Goal: Find specific page/section: Find specific page/section

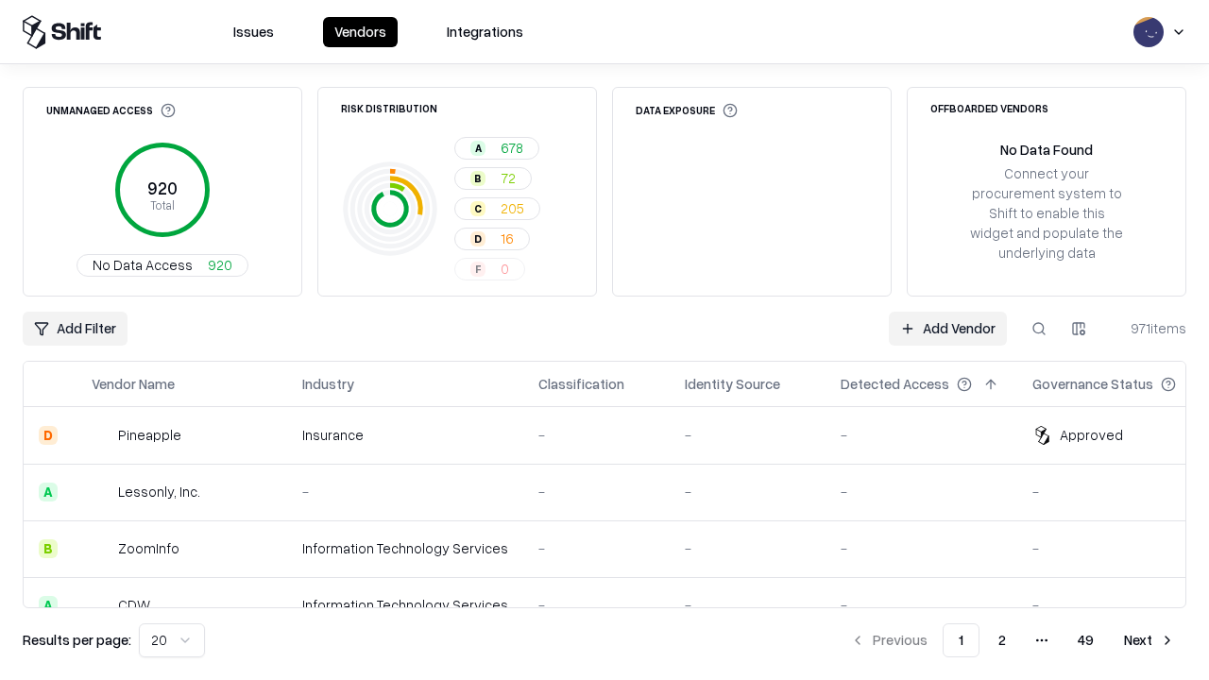
click at [168, 640] on html "Issues Vendors Integrations Unmanaged Access 920 Total No Data Access 920 Risk …" at bounding box center [604, 340] width 1209 height 680
click at [1149, 640] on button "Next" at bounding box center [1149, 640] width 74 height 34
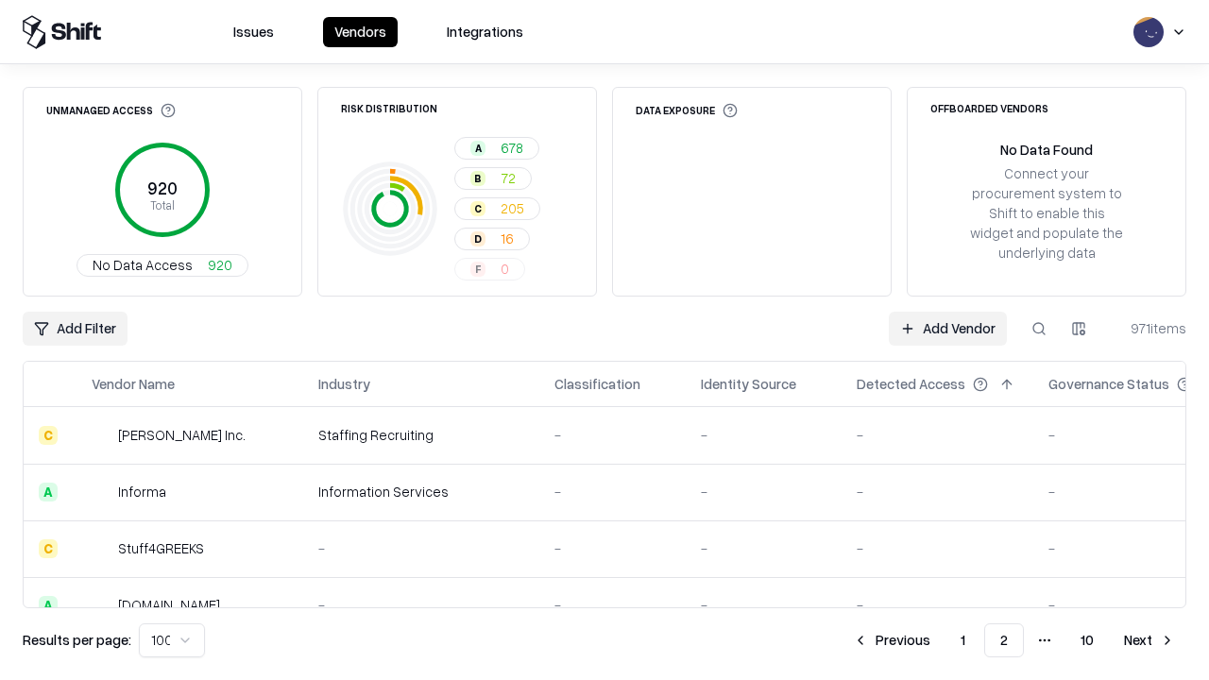
click at [1149, 640] on button "Next" at bounding box center [1149, 640] width 74 height 34
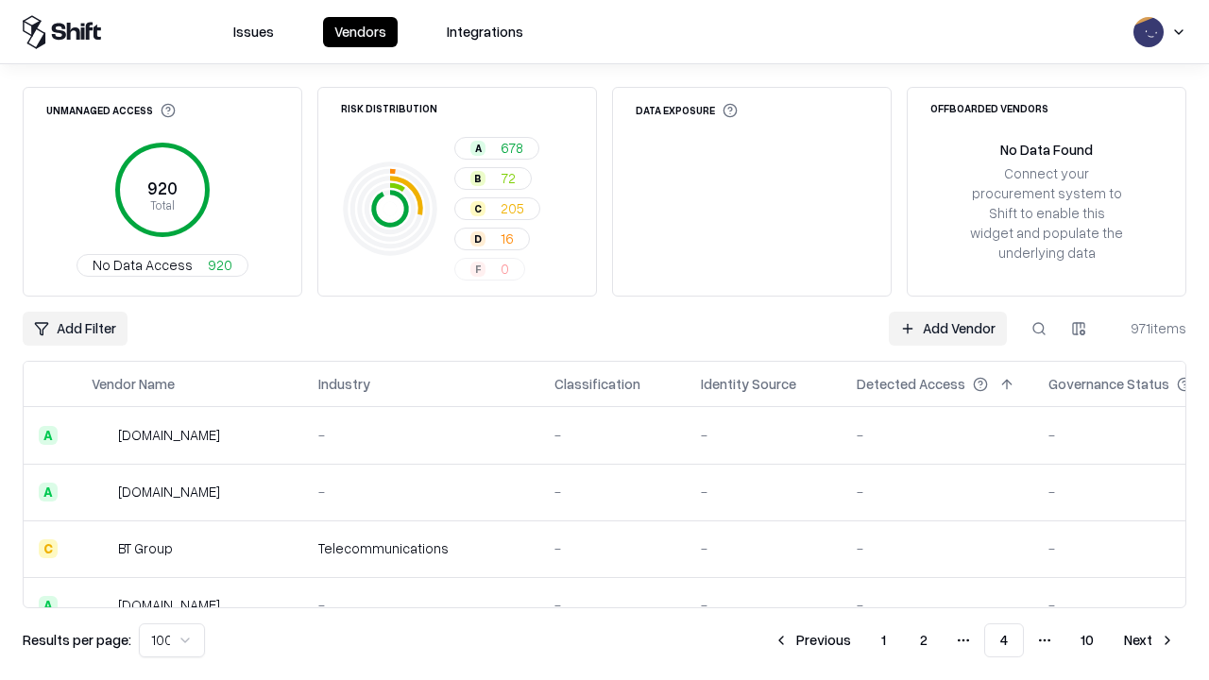
click at [1149, 640] on button "Next" at bounding box center [1149, 640] width 74 height 34
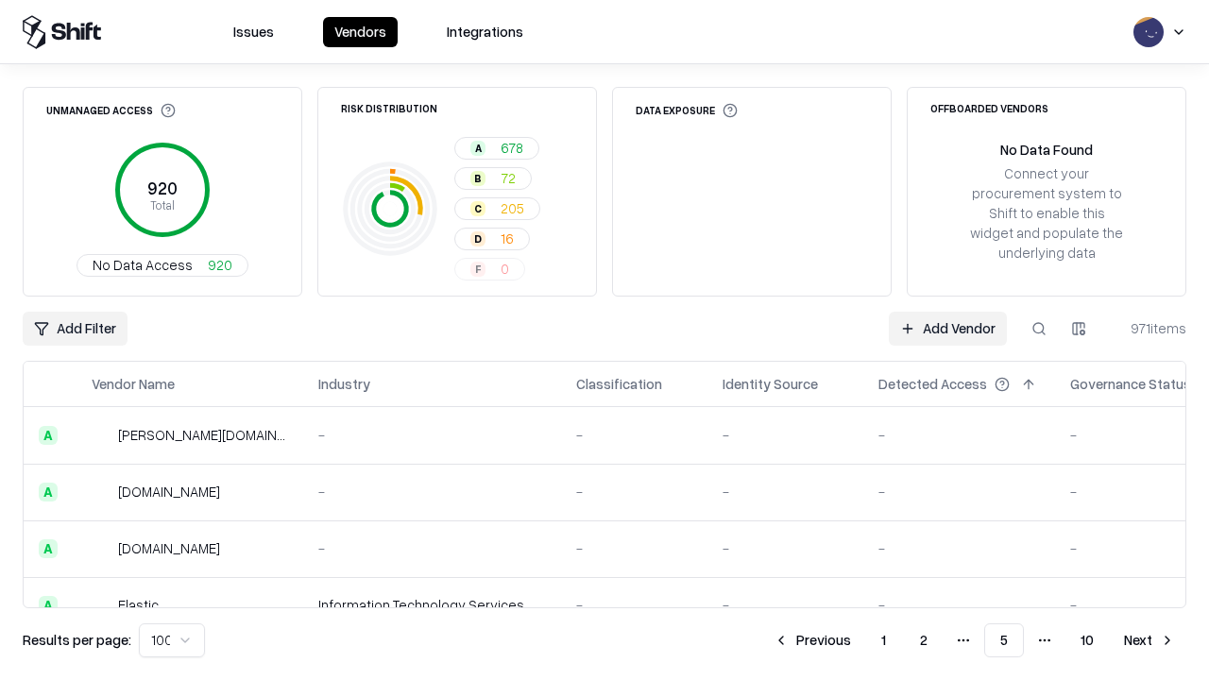
click at [1149, 640] on button "Next" at bounding box center [1149, 640] width 74 height 34
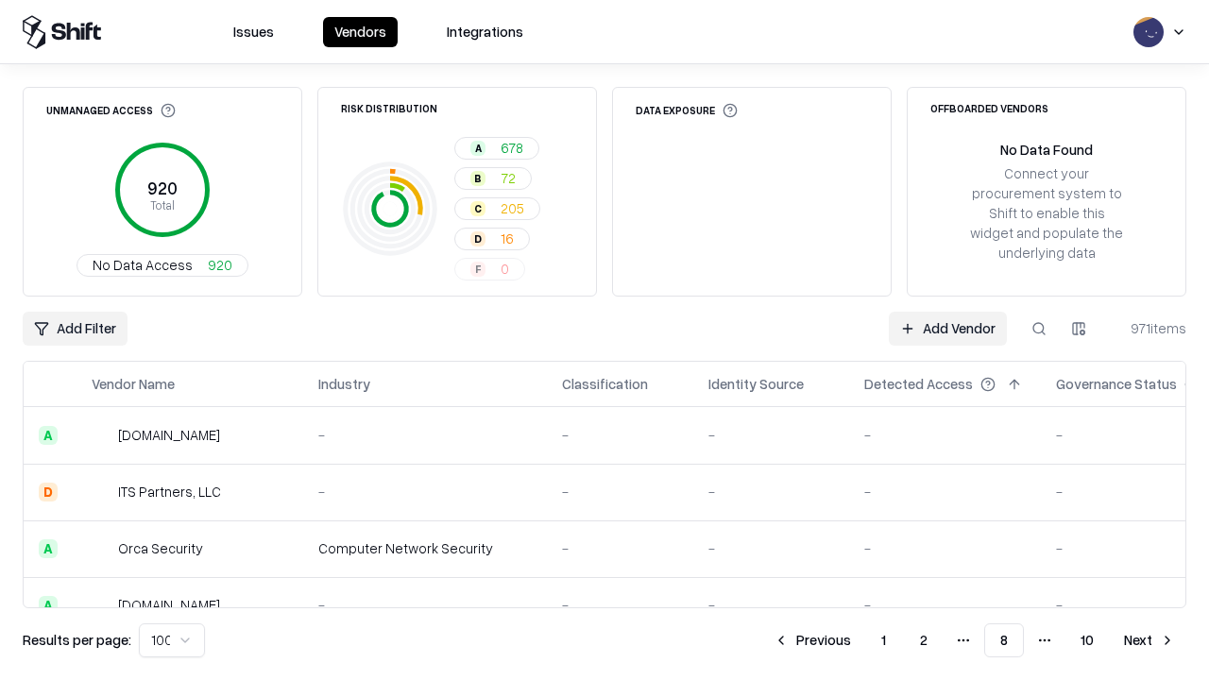
click at [1149, 640] on button "Next" at bounding box center [1149, 640] width 74 height 34
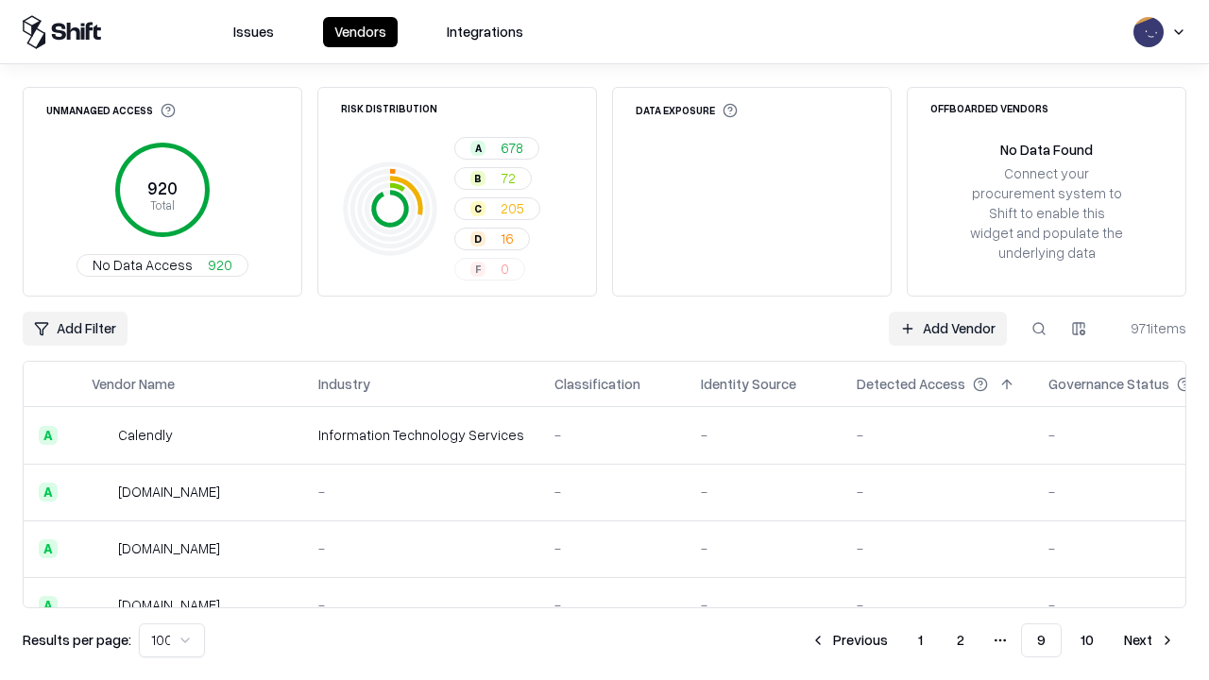
click at [1149, 640] on button "Next" at bounding box center [1149, 640] width 74 height 34
